Goal: Check status: Check status

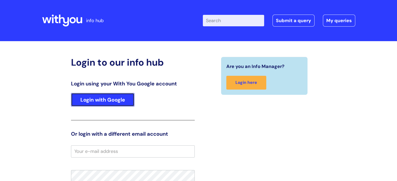
click at [92, 103] on link "Login with Google" at bounding box center [102, 100] width 63 height 14
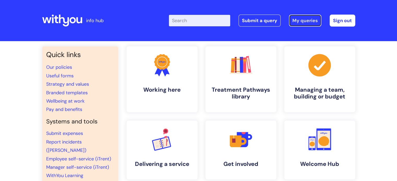
click at [299, 19] on link "My queries" at bounding box center [305, 21] width 32 height 12
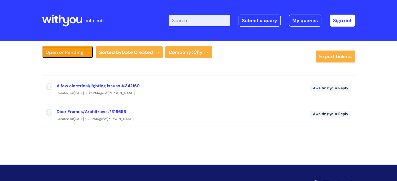
click at [77, 57] on link "Open or Pending" at bounding box center [67, 52] width 51 height 12
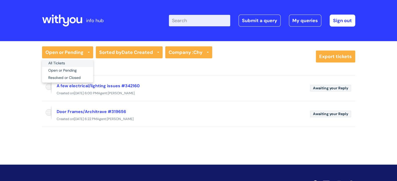
click at [63, 62] on link "All Tickets" at bounding box center [67, 63] width 51 height 7
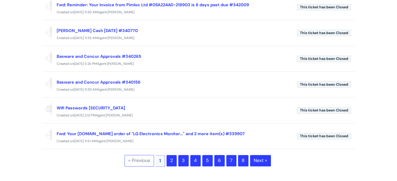
scroll to position [200, 0]
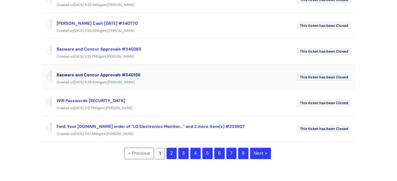
click at [117, 72] on link "Basware and Concur Approvals #340156" at bounding box center [99, 74] width 84 height 5
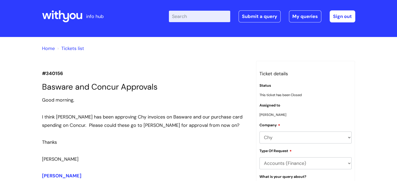
scroll to position [3, 0]
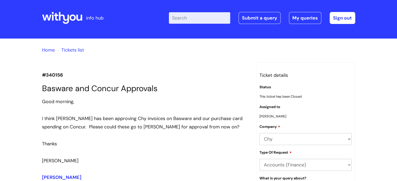
click at [46, 52] on link "Home" at bounding box center [48, 50] width 13 height 6
